Goal: Download file/media

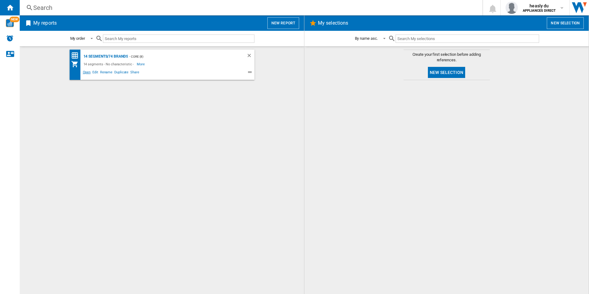
click at [84, 71] on span "Open" at bounding box center [87, 72] width 10 height 7
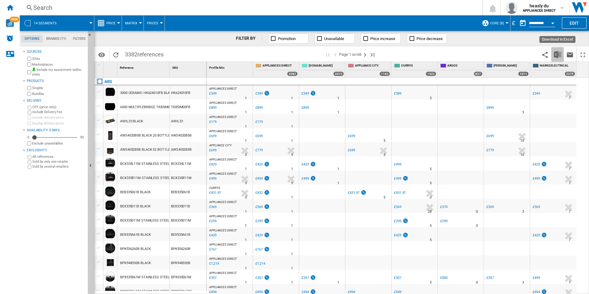
click at [555, 53] on img "Download in Excel" at bounding box center [557, 54] width 7 height 7
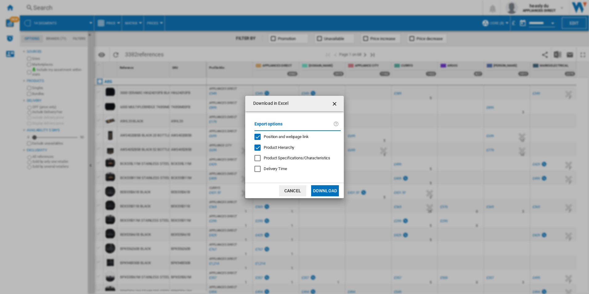
click at [324, 188] on button "Download" at bounding box center [325, 190] width 28 height 11
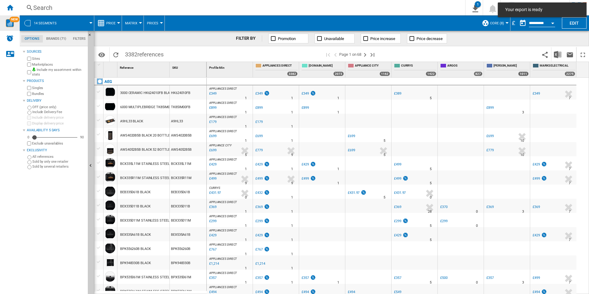
click at [6, 25] on img "WiseCard" at bounding box center [10, 23] width 8 height 8
